Goal: Task Accomplishment & Management: Use online tool/utility

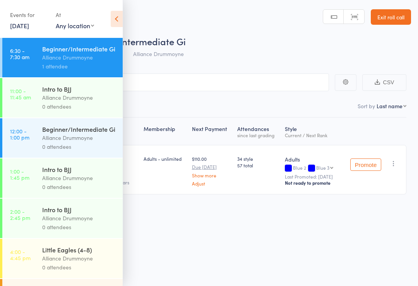
click at [88, 148] on div "0 attendees" at bounding box center [79, 146] width 74 height 9
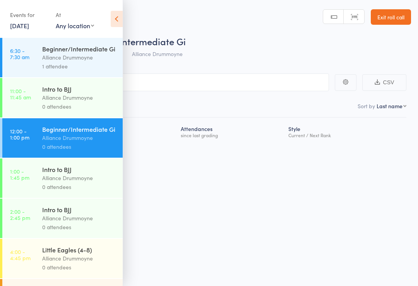
click at [331, 242] on div "Roll Call for Beginner/Intermediate Gi [DATE] 12:00 Alliance Drummoyne Alliance…" at bounding box center [209, 143] width 418 height 286
click at [310, 195] on div "Roll Call for Beginner/Intermediate Gi [DATE] 12:00 Alliance Drummoyne Alliance…" at bounding box center [209, 143] width 418 height 286
click at [235, 82] on input "search" at bounding box center [170, 83] width 317 height 18
click at [244, 106] on nav "Checked in 0 Waiting to check in 0" at bounding box center [209, 108] width 402 height 18
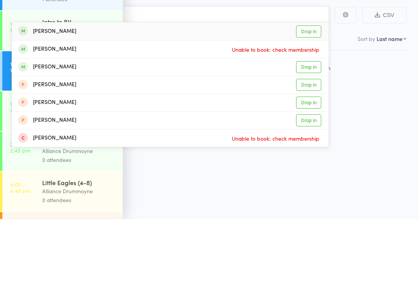
type input "[PERSON_NAME]"
click at [309, 129] on link "Drop in" at bounding box center [308, 135] width 25 height 12
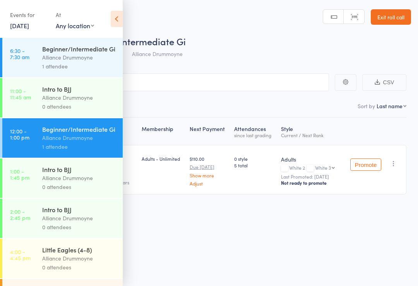
click at [386, 12] on link "Exit roll call" at bounding box center [391, 16] width 40 height 15
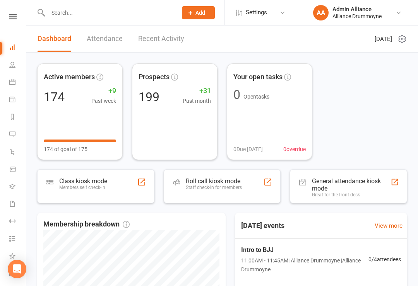
click at [99, 183] on div "Class kiosk mode" at bounding box center [83, 181] width 48 height 7
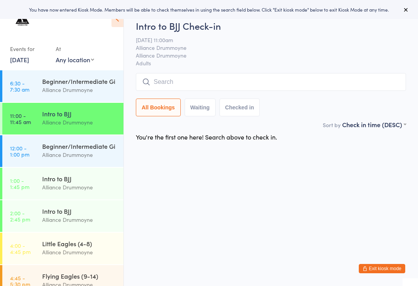
click at [67, 153] on div "Alliance Drummoyne" at bounding box center [79, 155] width 75 height 9
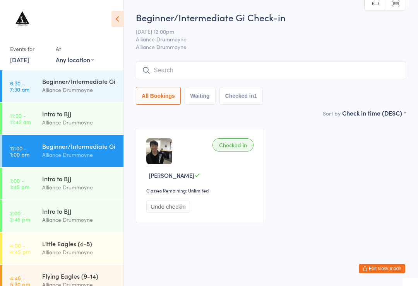
click at [299, 59] on div "Beginner/Intermediate Gi Check-in 11 Sep 12:00pm Alliance Drummoyne Alliance Dr…" at bounding box center [271, 60] width 270 height 98
click at [319, 69] on input "search" at bounding box center [271, 71] width 270 height 18
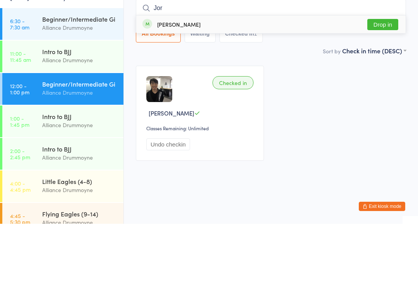
type input "Jor"
click at [220, 78] on div "Jordan Choo Drop in" at bounding box center [270, 87] width 269 height 18
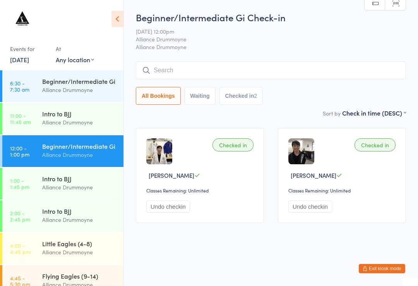
click at [322, 67] on input "search" at bounding box center [271, 71] width 270 height 18
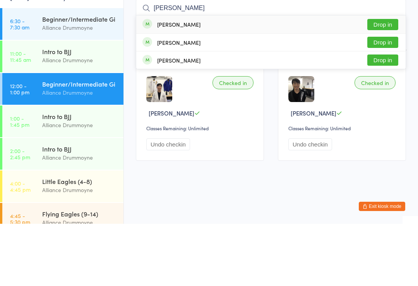
type input "Chris"
click at [384, 99] on button "Drop in" at bounding box center [382, 104] width 31 height 11
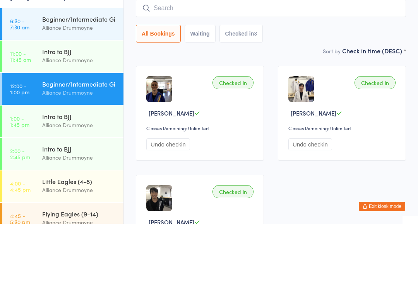
scroll to position [62, 0]
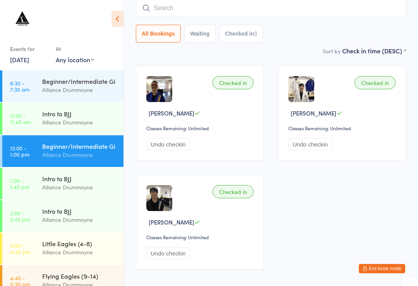
click at [62, 181] on div "Intro to BJJ" at bounding box center [79, 179] width 75 height 9
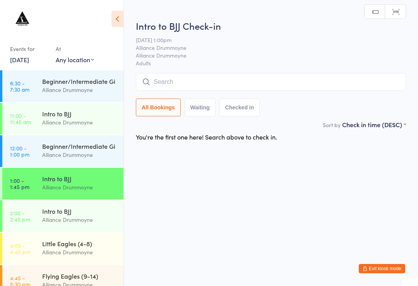
click at [73, 212] on div "Intro to BJJ" at bounding box center [79, 211] width 75 height 9
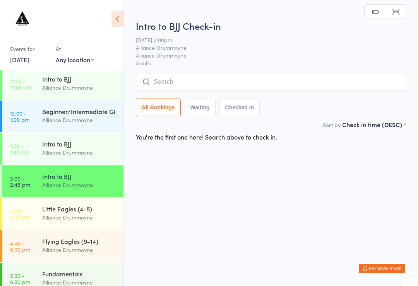
scroll to position [36, 0]
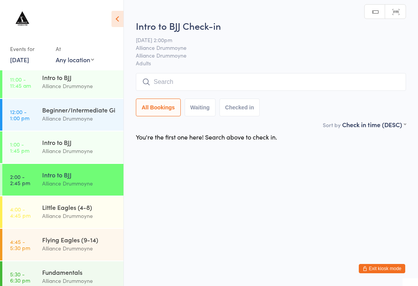
click at [62, 209] on div "Little Eagles (4-8)" at bounding box center [79, 207] width 75 height 9
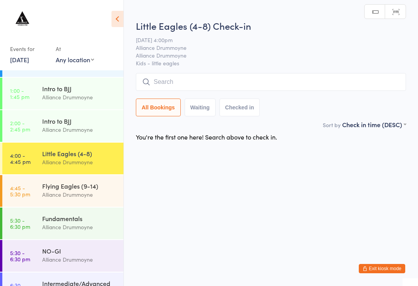
scroll to position [98, 0]
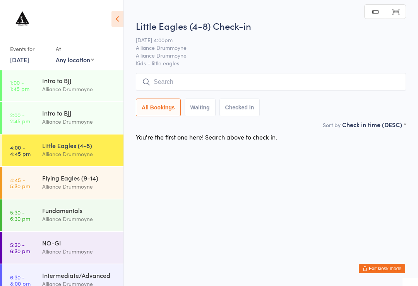
click at [61, 181] on div "Flying Eagles (9-14)" at bounding box center [79, 178] width 75 height 9
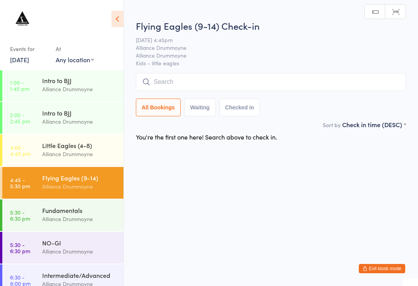
click at [67, 216] on div "Alliance Drummoyne" at bounding box center [79, 219] width 75 height 9
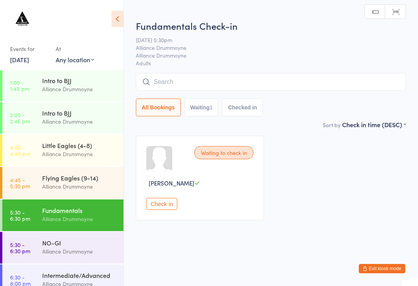
click at [62, 247] on div "NO-GI" at bounding box center [79, 243] width 75 height 9
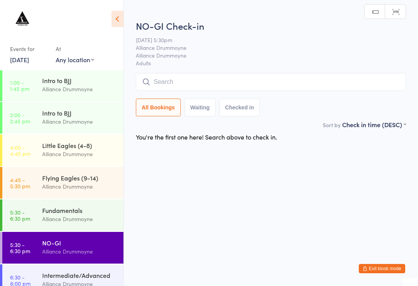
click at [64, 216] on div "Alliance Drummoyne" at bounding box center [79, 219] width 75 height 9
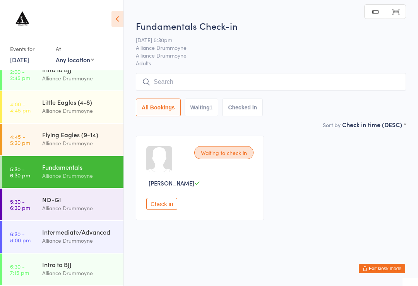
scroll to position [142, 0]
click at [59, 204] on div "NO-GI" at bounding box center [79, 199] width 75 height 9
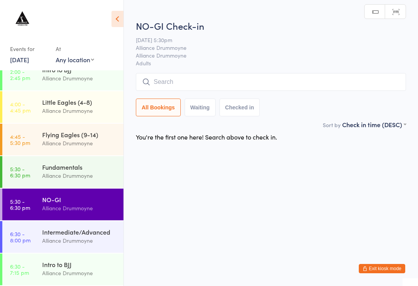
click at [65, 234] on div "Intermediate/Advanced" at bounding box center [79, 232] width 75 height 9
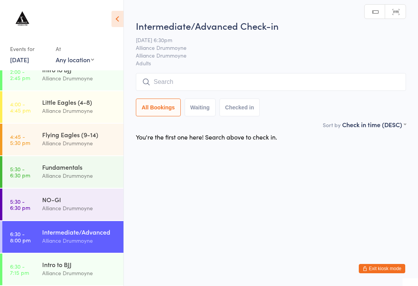
click at [60, 266] on div "Intro to BJJ" at bounding box center [79, 265] width 75 height 9
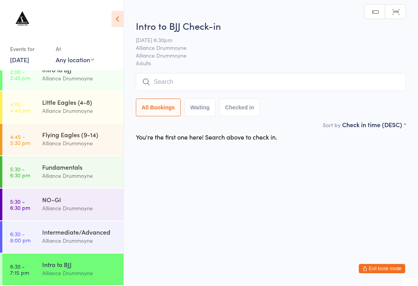
click at [59, 171] on div "Fundamentals" at bounding box center [79, 167] width 75 height 9
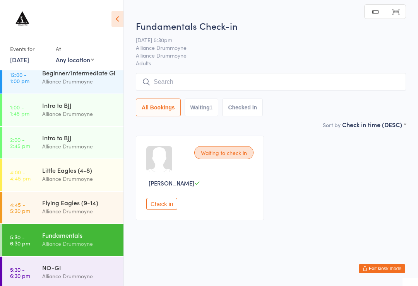
scroll to position [72, 0]
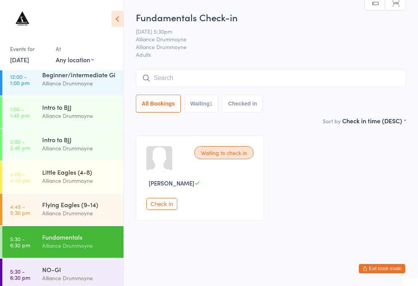
click at [67, 173] on div "Little Eagles (4-8)" at bounding box center [79, 172] width 75 height 9
